Goal: Information Seeking & Learning: Learn about a topic

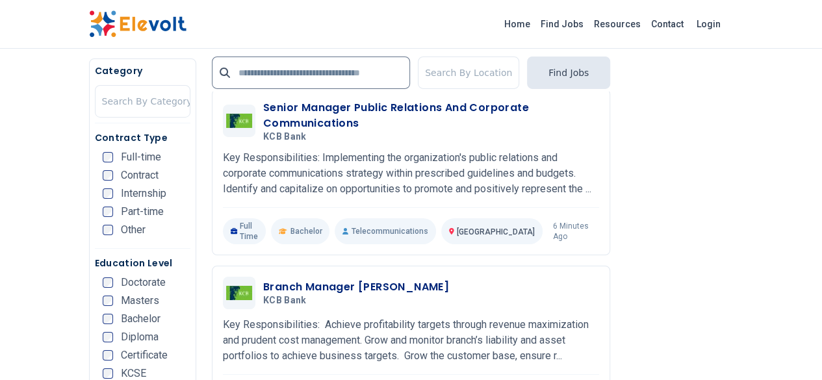
scroll to position [2179, 0]
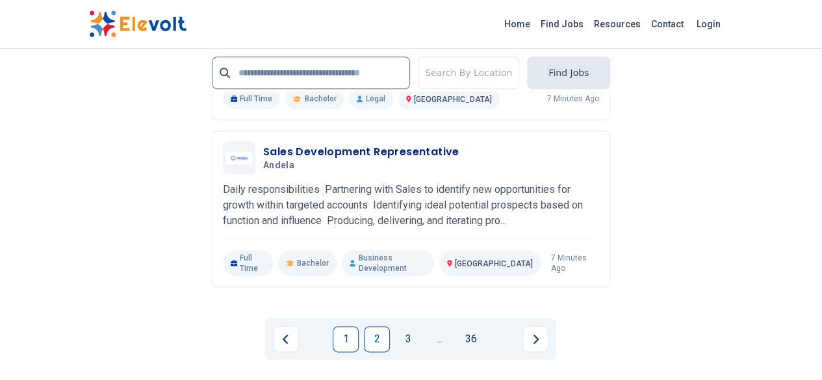
click at [374, 326] on link "2" at bounding box center [377, 339] width 26 height 26
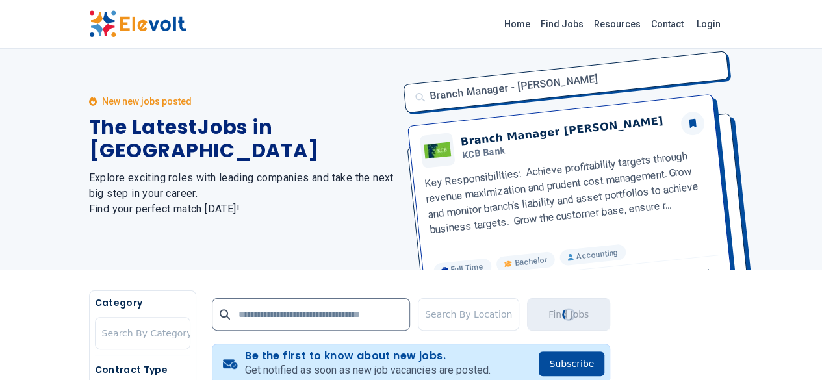
scroll to position [0, 0]
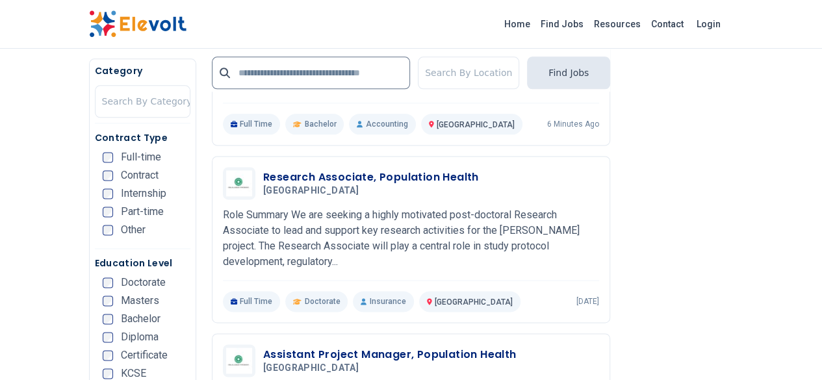
scroll to position [786, 0]
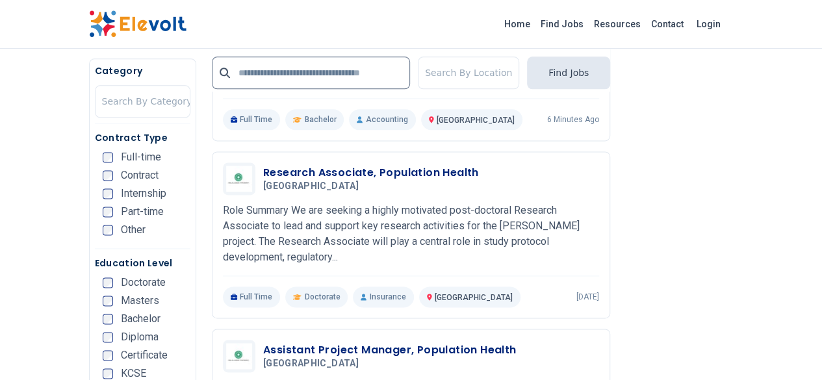
click at [116, 62] on div "Category Search By Category Contract Type Full-time Contract Internship Part-ti…" at bounding box center [142, 243] width 107 height 370
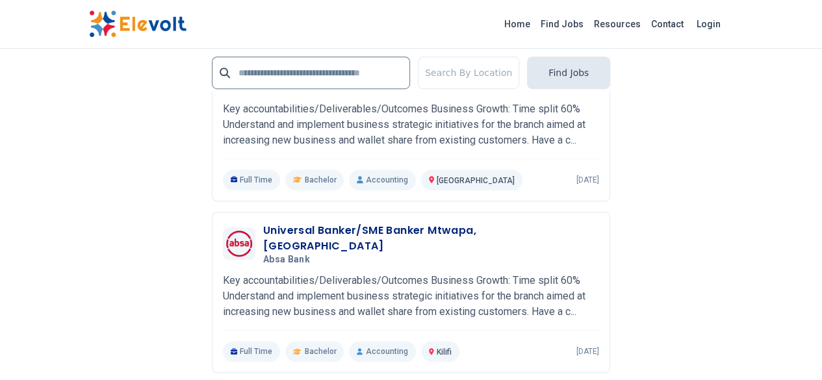
scroll to position [2878, 0]
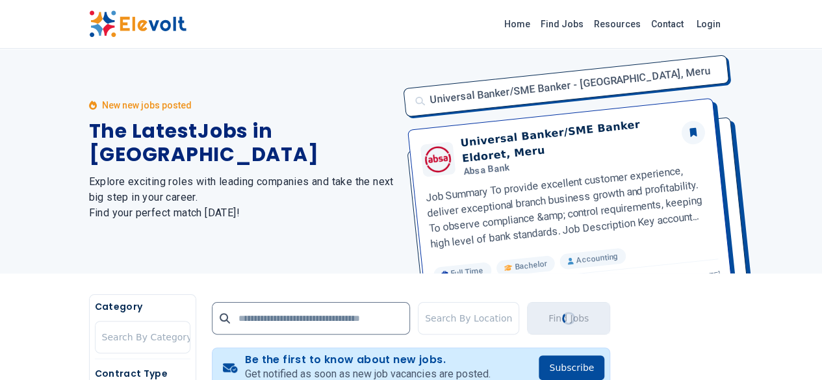
scroll to position [0, 0]
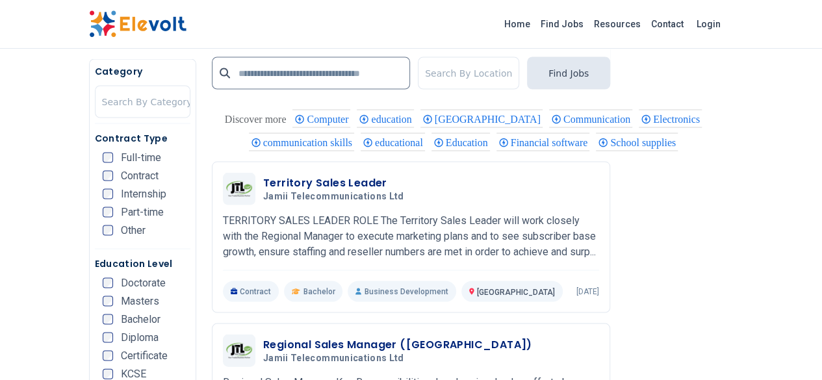
scroll to position [1351, 0]
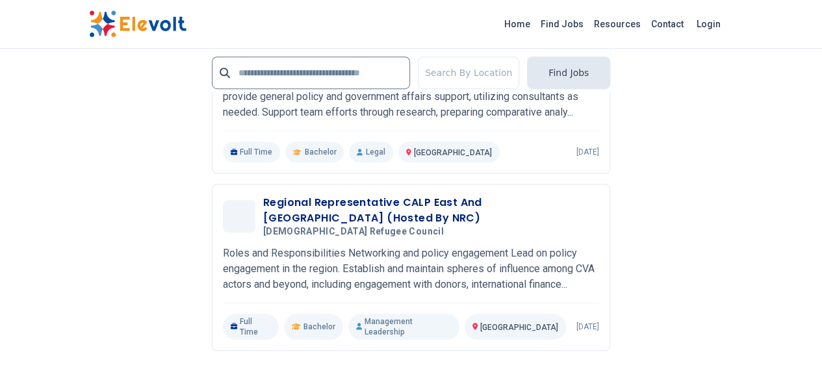
scroll to position [2852, 0]
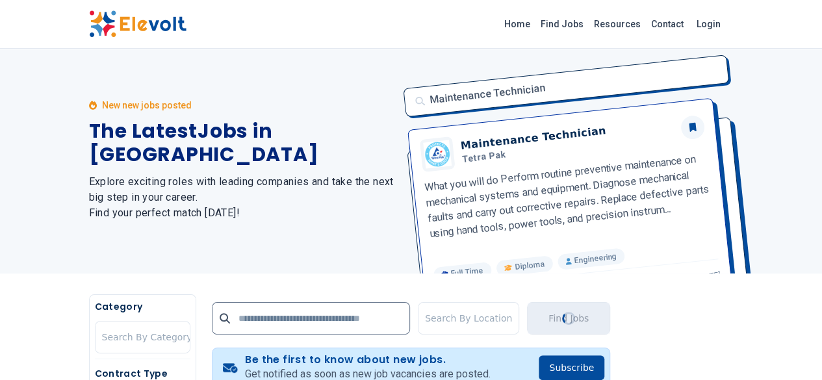
scroll to position [0, 0]
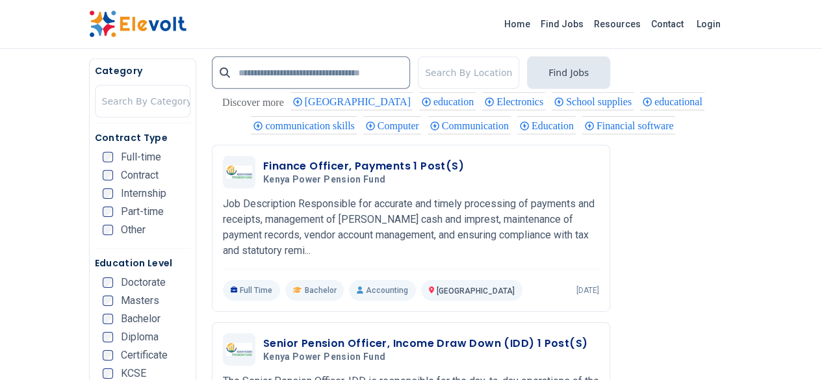
scroll to position [1976, 0]
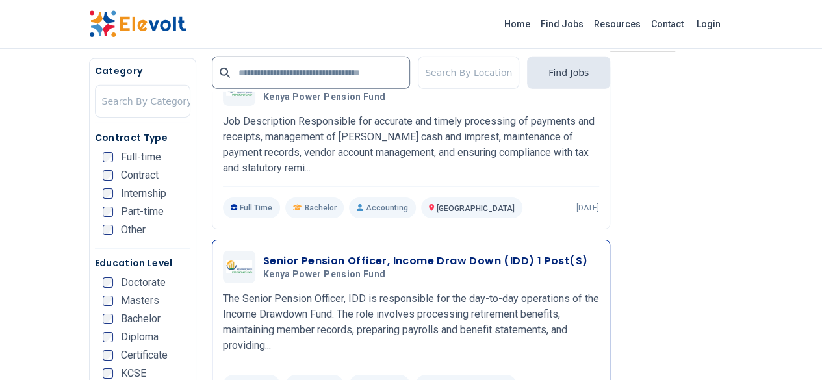
scroll to position [2057, 0]
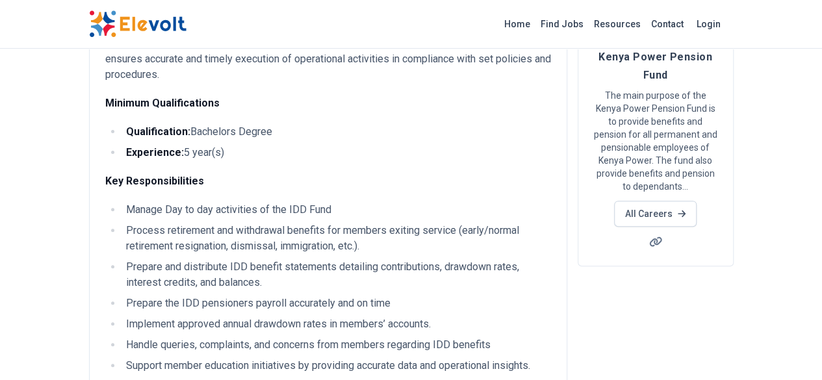
scroll to position [144, 0]
